Goal: Navigation & Orientation: Locate item on page

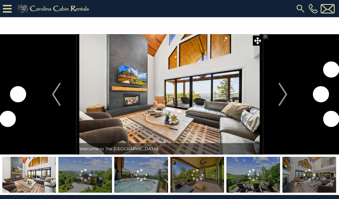
click at [282, 95] on img "Next" at bounding box center [282, 94] width 9 height 23
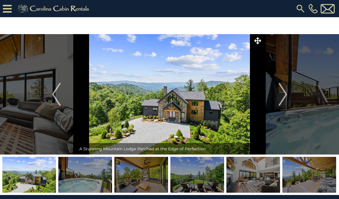
click at [288, 91] on button "Next" at bounding box center [283, 94] width 40 height 121
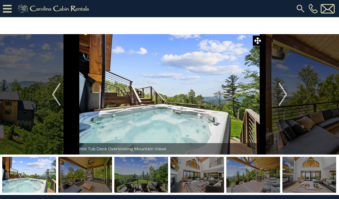
click at [282, 93] on img "Next" at bounding box center [282, 94] width 9 height 23
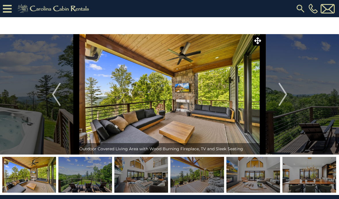
click at [285, 91] on img "Next" at bounding box center [282, 94] width 9 height 23
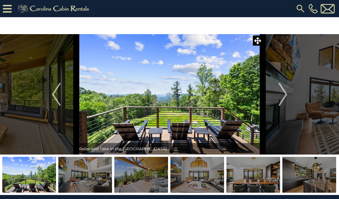
click at [283, 94] on img "Next" at bounding box center [282, 94] width 9 height 23
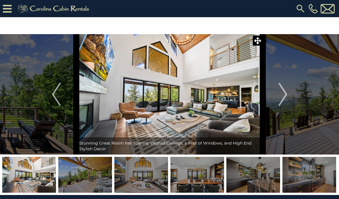
click at [285, 93] on img "Next" at bounding box center [282, 94] width 9 height 23
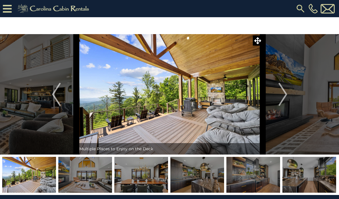
click at [284, 94] on img "Next" at bounding box center [282, 94] width 9 height 23
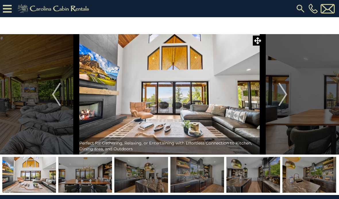
click at [285, 92] on img "Next" at bounding box center [282, 94] width 9 height 23
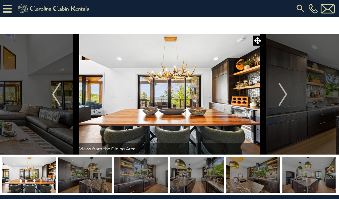
click at [285, 95] on img "Next" at bounding box center [282, 94] width 9 height 23
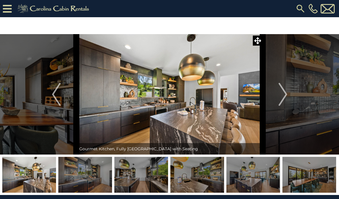
click at [284, 97] on img "Next" at bounding box center [282, 94] width 9 height 23
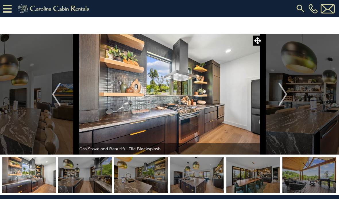
click at [282, 99] on img "Next" at bounding box center [282, 94] width 9 height 23
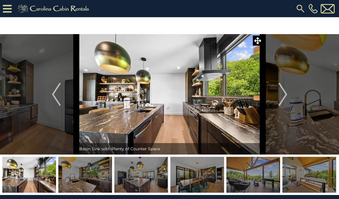
click at [285, 96] on img "Next" at bounding box center [282, 94] width 9 height 23
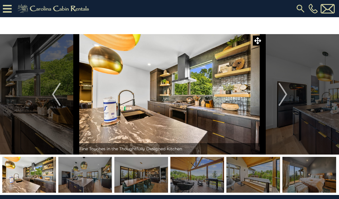
click at [285, 96] on img "Next" at bounding box center [282, 94] width 9 height 23
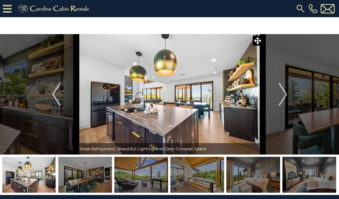
click at [282, 99] on img "Next" at bounding box center [282, 94] width 9 height 23
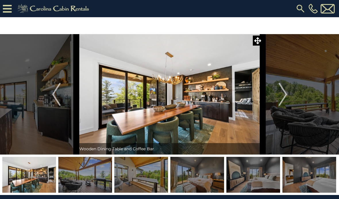
click at [283, 99] on img "Next" at bounding box center [282, 94] width 9 height 23
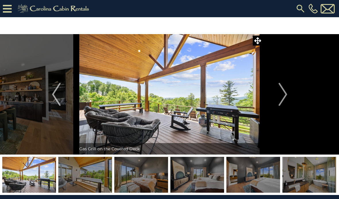
click at [283, 99] on img "Next" at bounding box center [282, 94] width 9 height 23
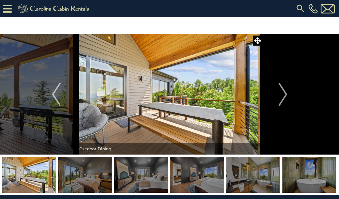
click at [286, 97] on img "Next" at bounding box center [282, 94] width 9 height 23
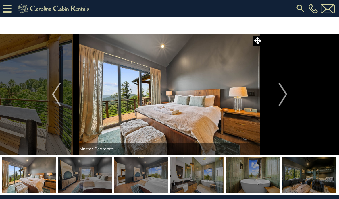
click at [285, 97] on img "Next" at bounding box center [282, 94] width 9 height 23
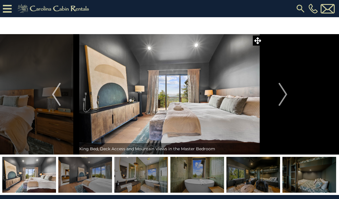
click at [283, 100] on img "Next" at bounding box center [282, 94] width 9 height 23
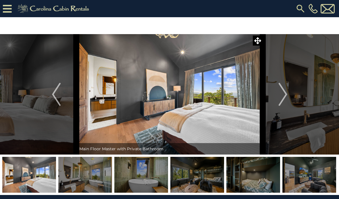
click at [283, 99] on img "Next" at bounding box center [282, 94] width 9 height 23
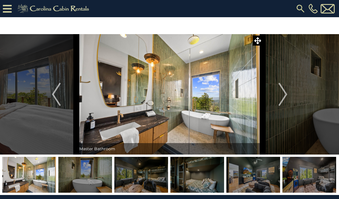
click at [283, 97] on img "Next" at bounding box center [282, 94] width 9 height 23
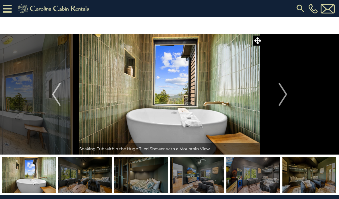
click at [286, 95] on img "Next" at bounding box center [282, 94] width 9 height 23
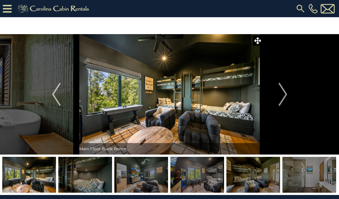
click at [285, 98] on img "Next" at bounding box center [282, 94] width 9 height 23
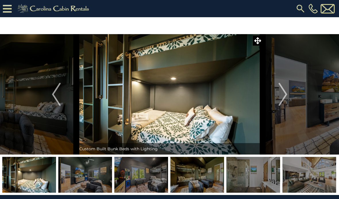
click at [281, 96] on img "Next" at bounding box center [282, 94] width 9 height 23
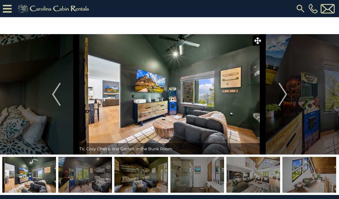
click at [286, 92] on img "Next" at bounding box center [282, 94] width 9 height 23
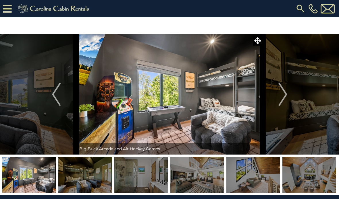
click at [284, 99] on img "Next" at bounding box center [282, 94] width 9 height 23
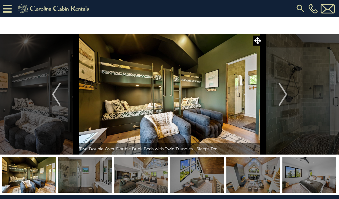
click at [285, 99] on img "Next" at bounding box center [282, 94] width 9 height 23
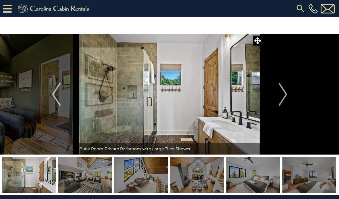
click at [285, 98] on img "Next" at bounding box center [282, 94] width 9 height 23
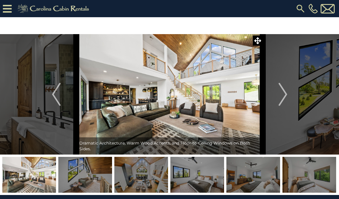
click at [285, 99] on img "Next" at bounding box center [282, 94] width 9 height 23
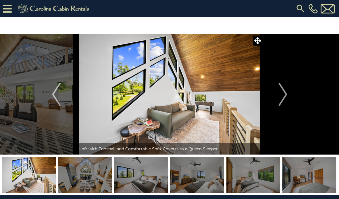
click at [283, 97] on img "Next" at bounding box center [282, 94] width 9 height 23
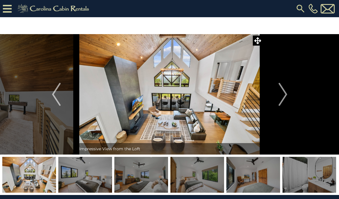
click at [285, 97] on img "Next" at bounding box center [282, 94] width 9 height 23
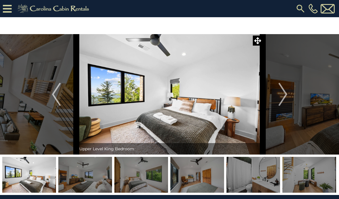
click at [284, 98] on img "Next" at bounding box center [282, 94] width 9 height 23
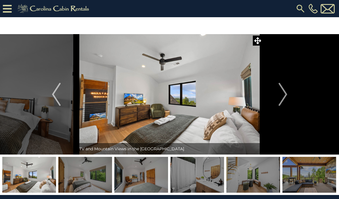
click at [281, 101] on img "Next" at bounding box center [282, 94] width 9 height 23
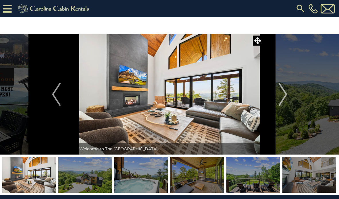
click at [282, 98] on img "Next" at bounding box center [282, 94] width 9 height 23
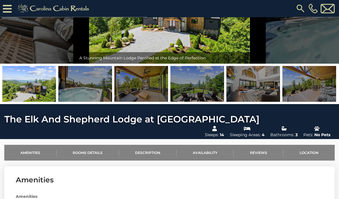
scroll to position [74, 0]
click at [316, 154] on link "Location" at bounding box center [308, 153] width 51 height 16
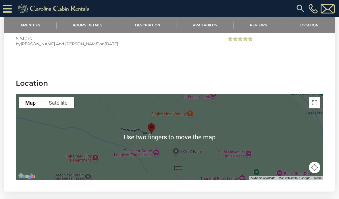
scroll to position [1172, 0]
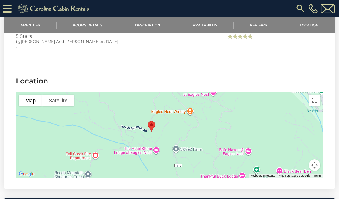
click at [137, 123] on div at bounding box center [169, 135] width 307 height 86
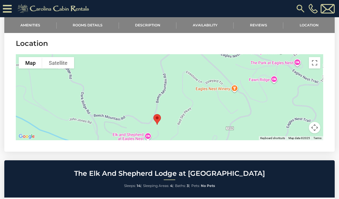
scroll to position [1208, 0]
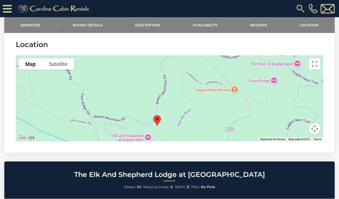
click at [316, 62] on button "Toggle fullscreen view" at bounding box center [314, 63] width 11 height 11
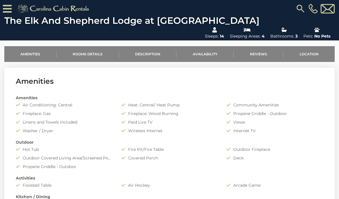
scroll to position [172, 0]
